Goal: Information Seeking & Learning: Learn about a topic

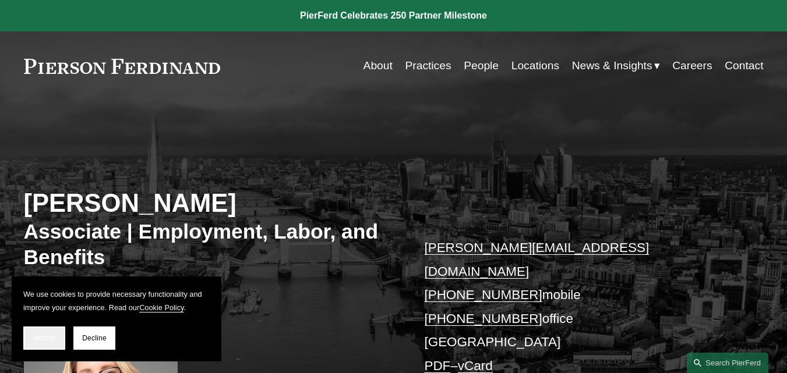
click at [52, 343] on button "Accept" at bounding box center [44, 338] width 42 height 23
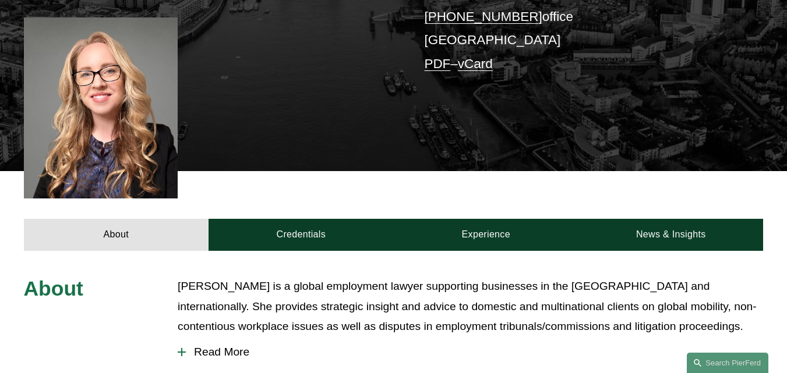
scroll to position [408, 0]
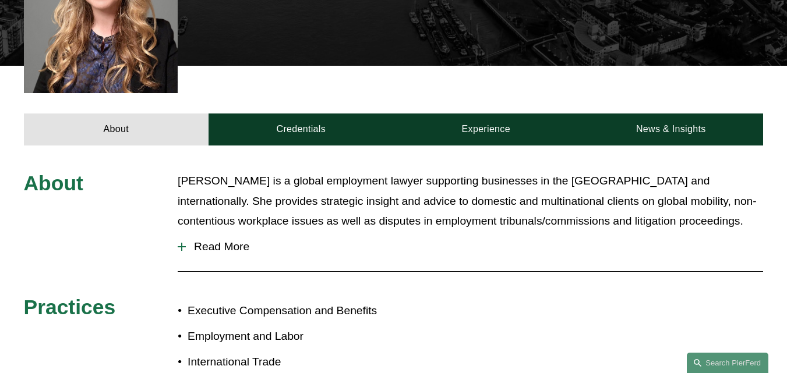
click at [244, 172] on p "[PERSON_NAME] is a global employment lawyer supporting businesses in the [GEOGR…" at bounding box center [471, 201] width 586 height 61
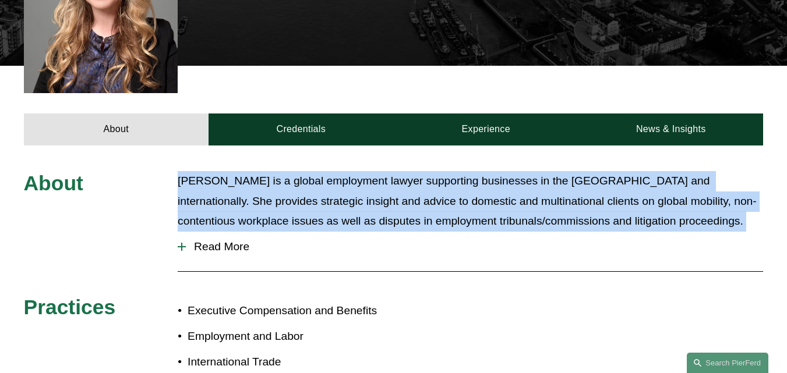
click at [244, 172] on p "[PERSON_NAME] is a global employment lawyer supporting businesses in the [GEOGR…" at bounding box center [471, 201] width 586 height 61
copy div "[PERSON_NAME] is a global employment lawyer supporting businesses in the [GEOGR…"
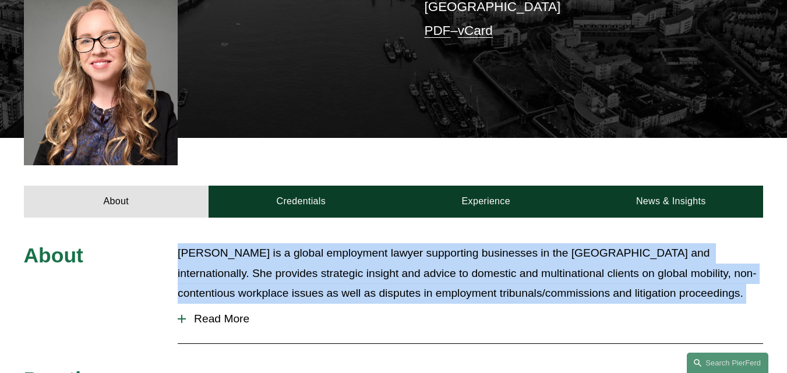
scroll to position [291, 0]
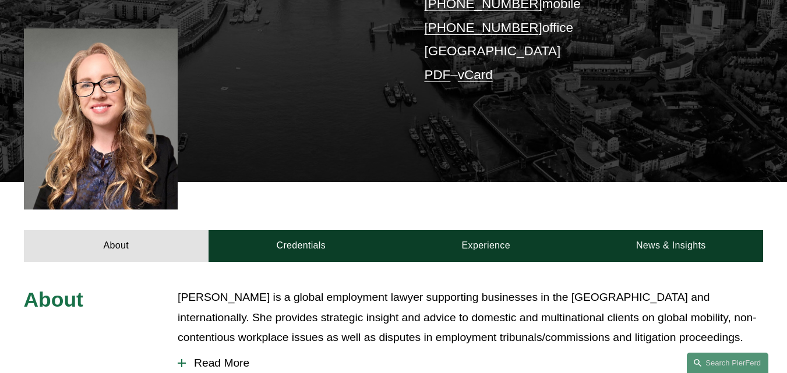
click at [292, 158] on div "[PERSON_NAME] Associate | Employment, Labor, and Benefits [PERSON_NAME][EMAIL_A…" at bounding box center [393, 8] width 787 height 350
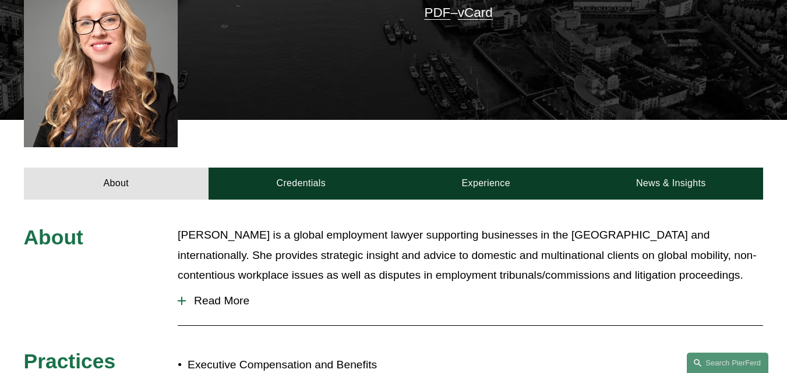
scroll to position [466, 0]
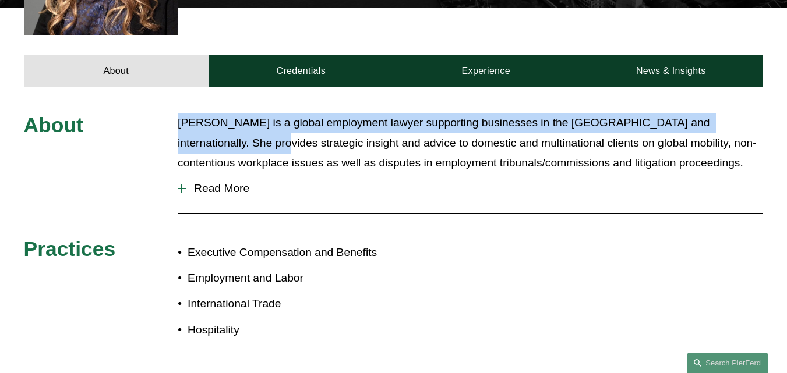
click at [211, 135] on div "About [PERSON_NAME] is a global employment lawyer supporting businesses in the …" at bounding box center [393, 230] width 787 height 235
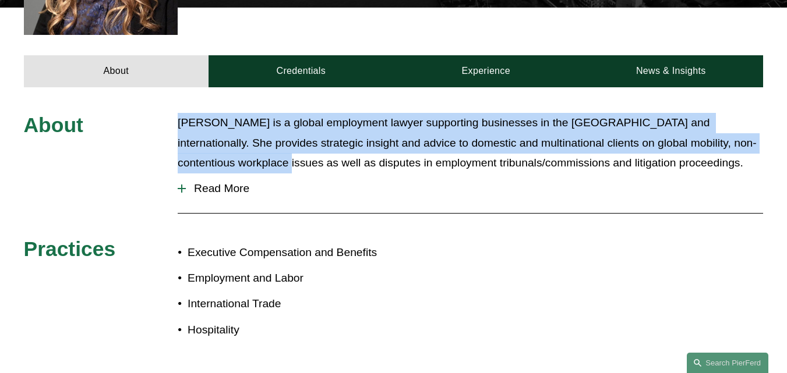
click at [219, 182] on span "Read More" at bounding box center [474, 188] width 577 height 13
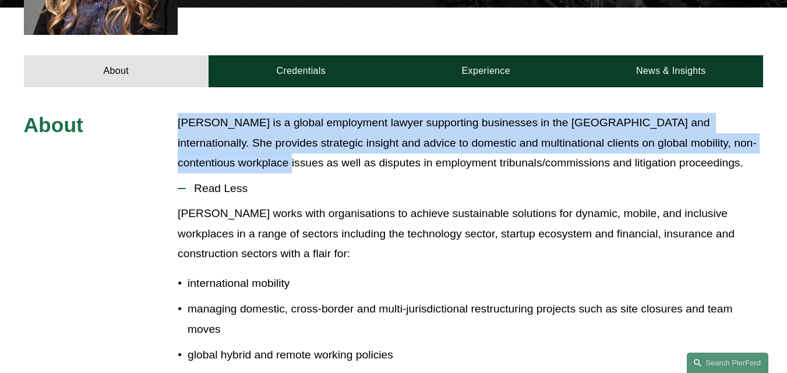
click at [201, 113] on p "[PERSON_NAME] is a global employment lawyer supporting businesses in the [GEOGR…" at bounding box center [471, 143] width 586 height 61
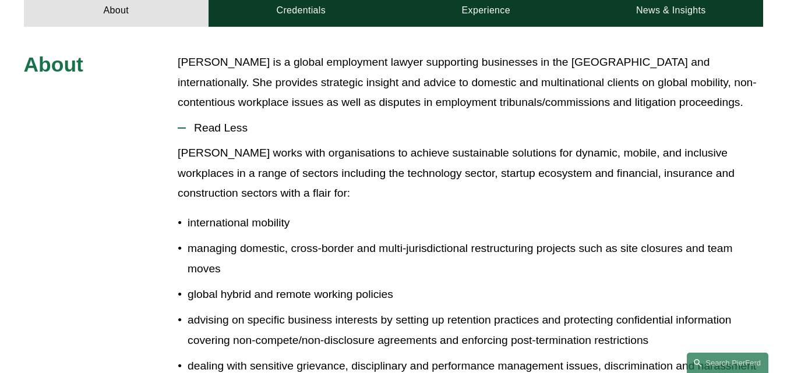
scroll to position [583, 0]
